Goal: Information Seeking & Learning: Learn about a topic

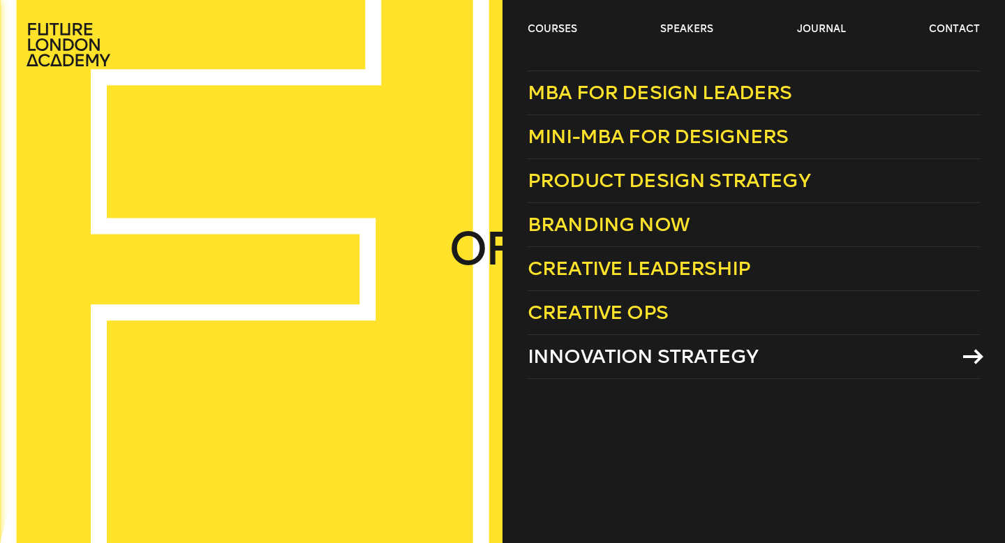
click at [576, 348] on span "Innovation Strategy" at bounding box center [643, 356] width 230 height 23
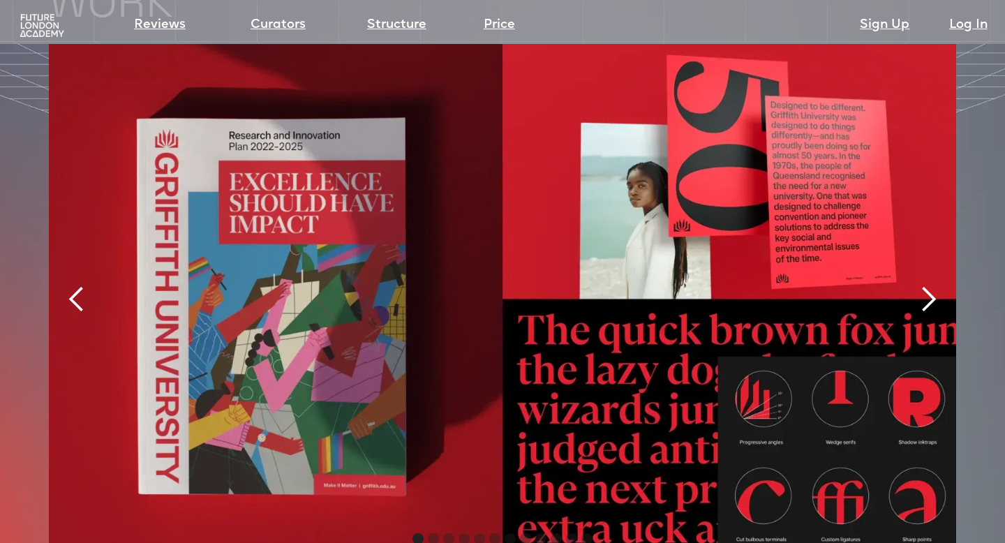
scroll to position [2963, 0]
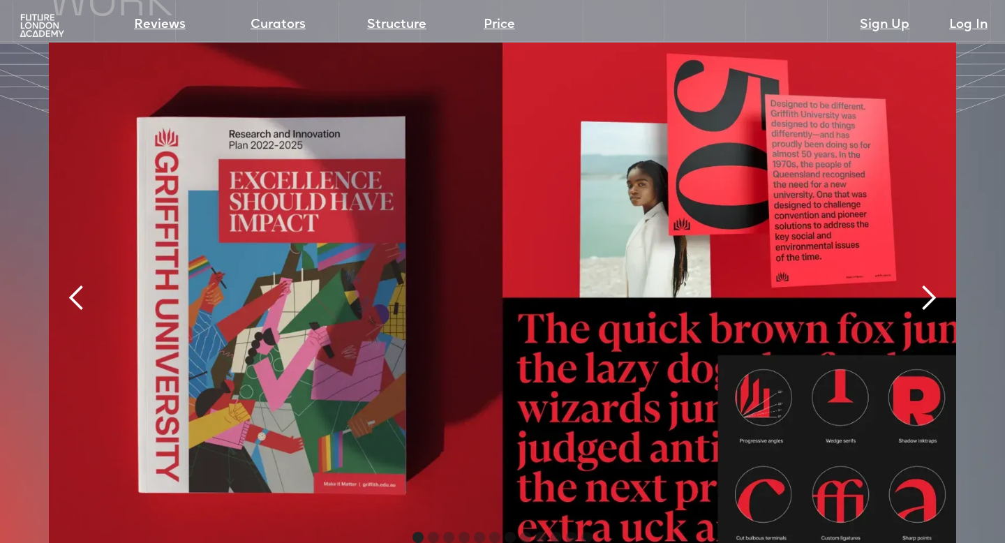
click at [921, 284] on div "next slide" at bounding box center [929, 298] width 28 height 28
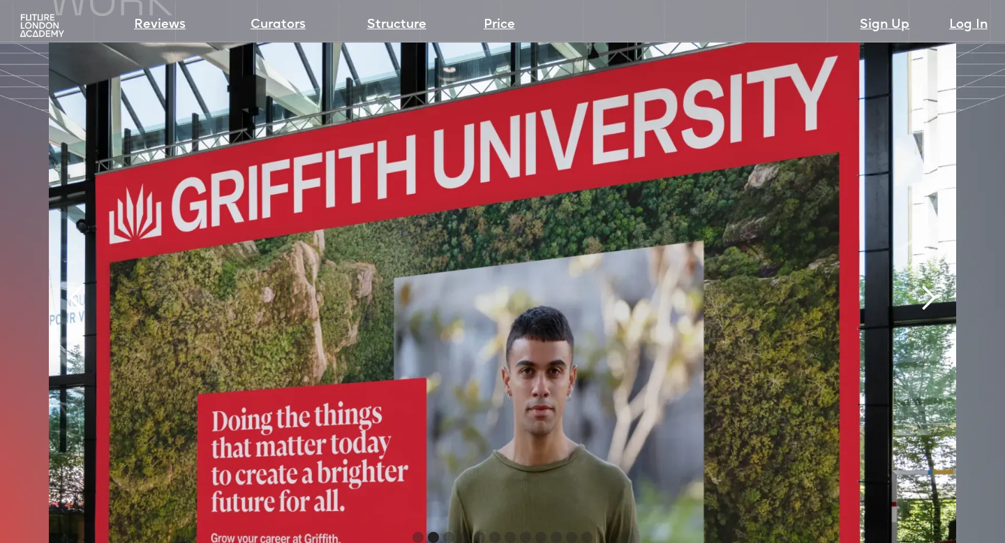
click at [921, 284] on div "next slide" at bounding box center [929, 298] width 28 height 28
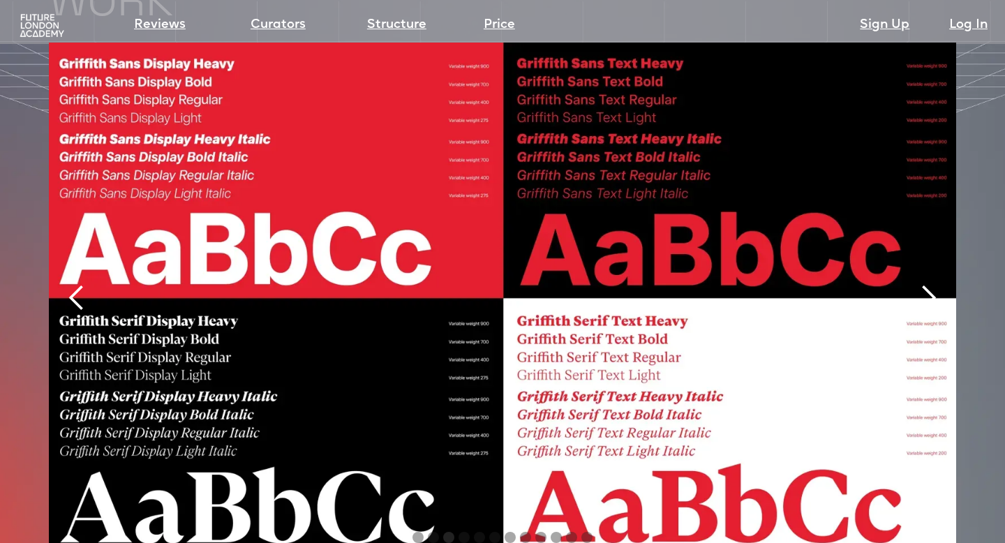
click at [921, 284] on div "next slide" at bounding box center [929, 298] width 28 height 28
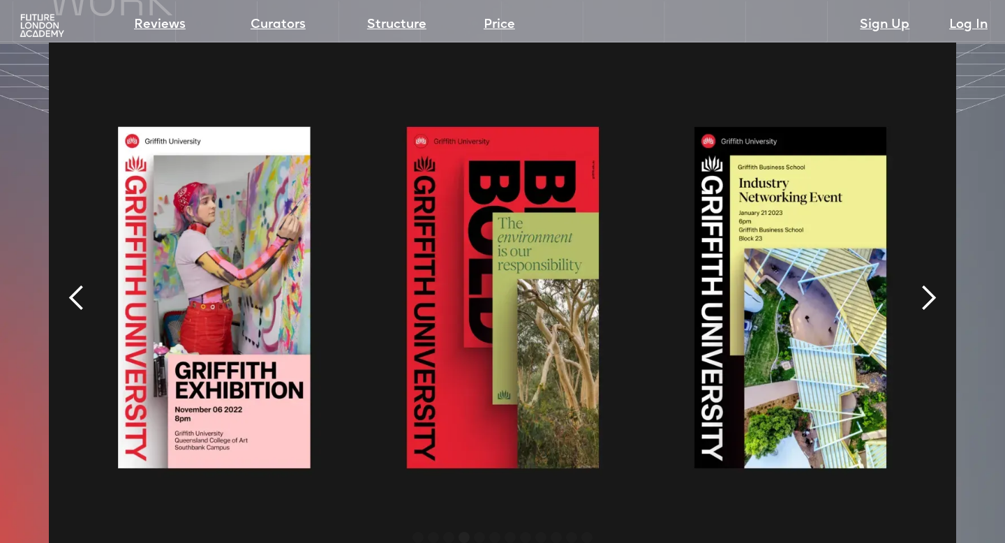
click at [919, 284] on div "next slide" at bounding box center [929, 298] width 28 height 28
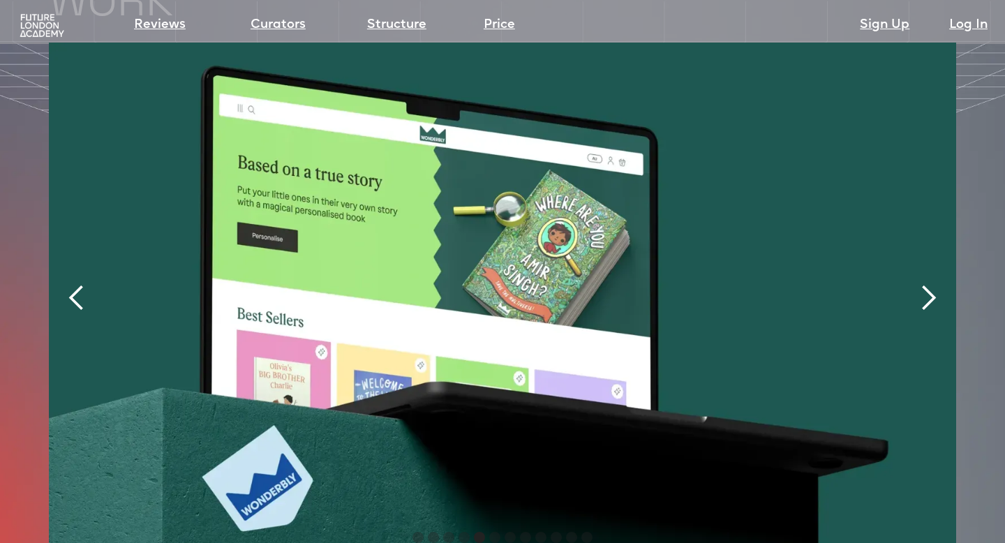
click at [919, 284] on div "next slide" at bounding box center [929, 298] width 28 height 28
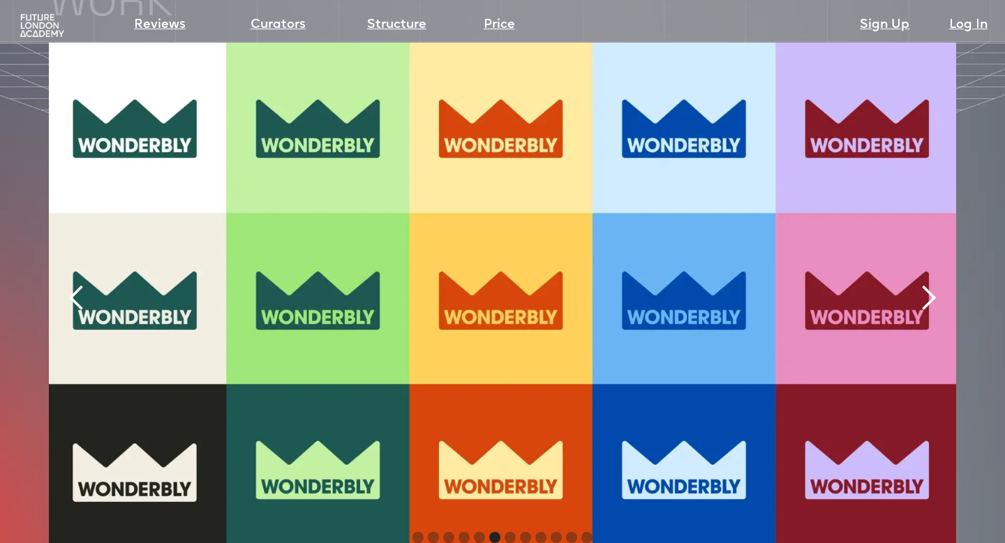
click at [919, 284] on div "next slide" at bounding box center [929, 298] width 28 height 28
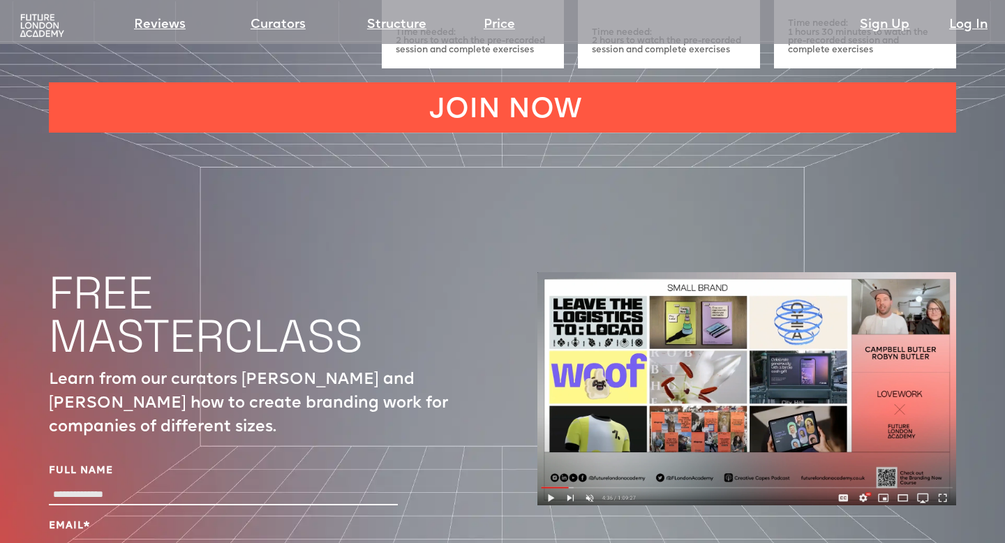
scroll to position [4465, 0]
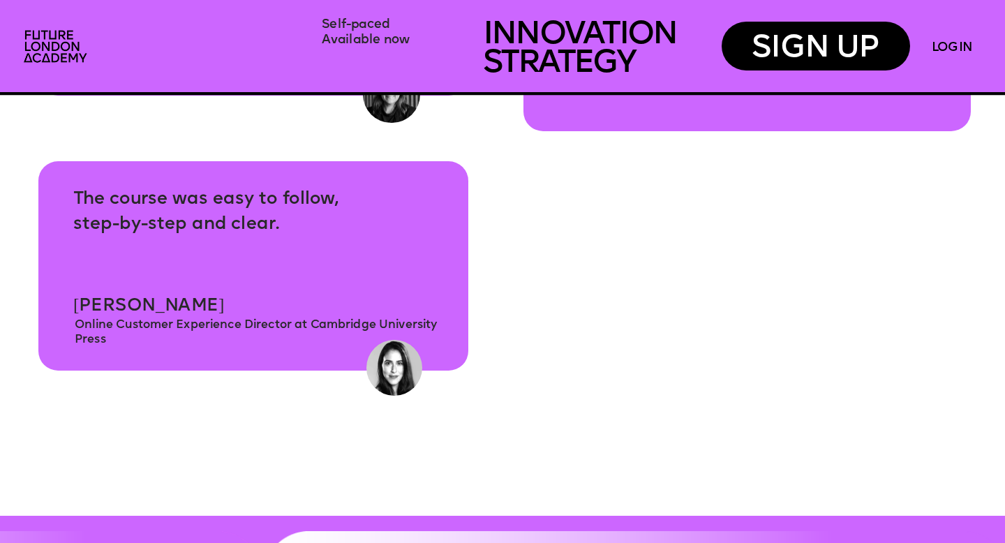
scroll to position [5231, 0]
